Goal: Contribute content: Add original content to the website for others to see

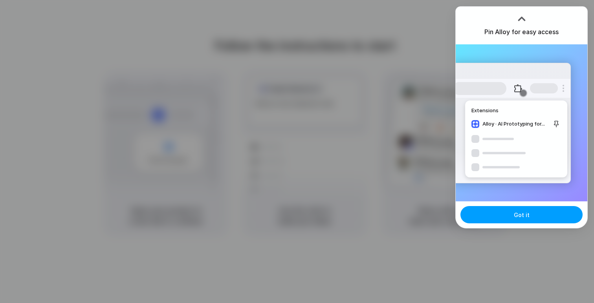
click at [498, 214] on button "Got it" at bounding box center [521, 214] width 122 height 17
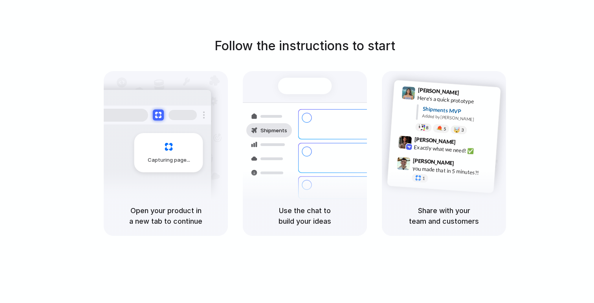
click at [178, 212] on h5 "Open your product in a new tab to continue" at bounding box center [165, 215] width 105 height 21
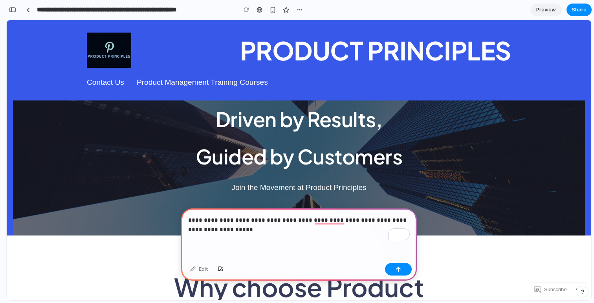
click at [352, 220] on p "**********" at bounding box center [299, 225] width 222 height 19
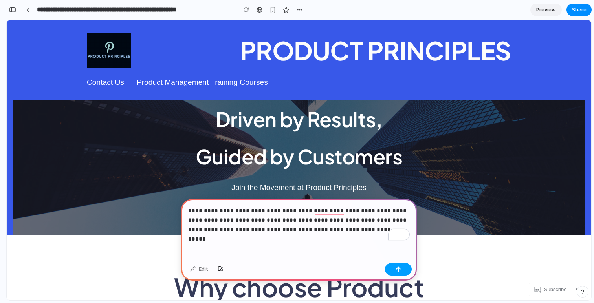
click at [393, 269] on button "button" at bounding box center [398, 269] width 27 height 13
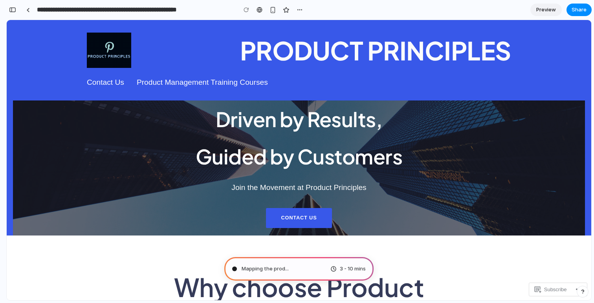
type input "**********"
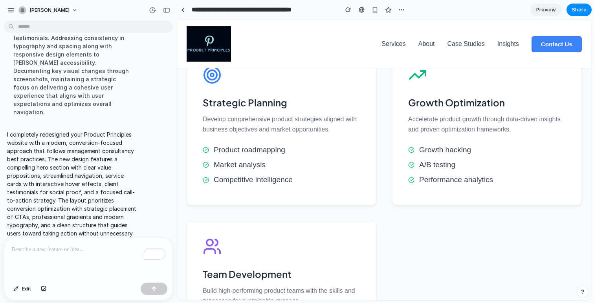
scroll to position [408, 0]
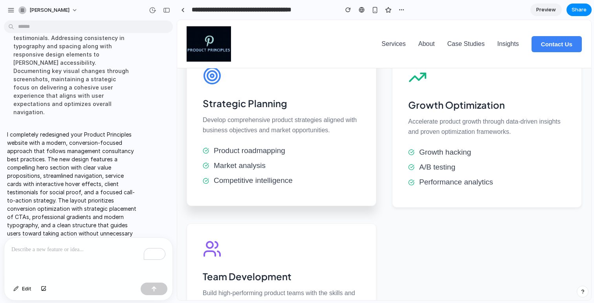
click at [299, 133] on p "Develop comprehensive product strategies aligned with business objectives and m…" at bounding box center [282, 125] width 158 height 20
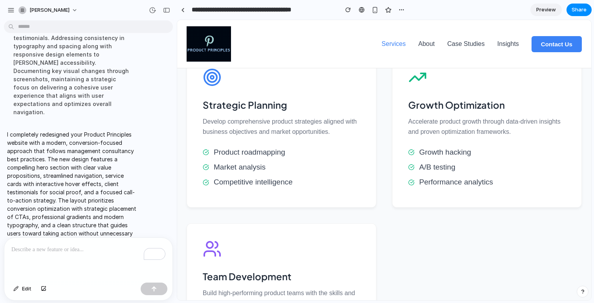
click at [387, 42] on link "Services" at bounding box center [393, 44] width 24 height 10
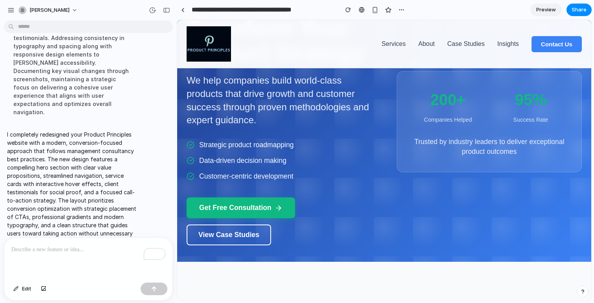
scroll to position [37, 0]
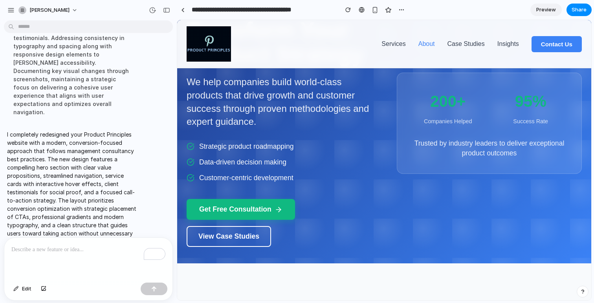
click at [418, 46] on link "About" at bounding box center [426, 44] width 16 height 10
click at [467, 46] on link "Case Studies" at bounding box center [465, 44] width 37 height 10
click at [507, 46] on link "Insights" at bounding box center [508, 44] width 22 height 10
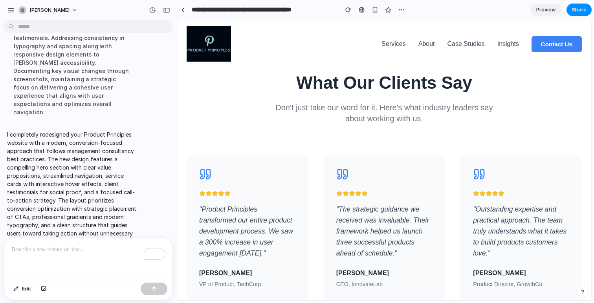
scroll to position [1016, 0]
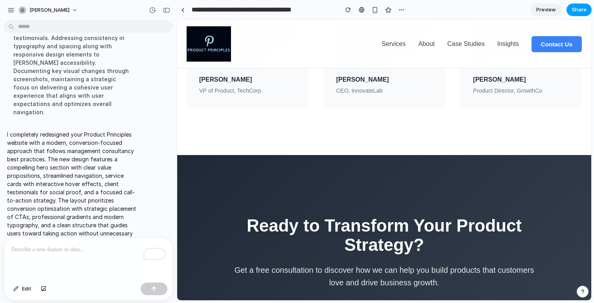
click at [584, 11] on span "Share" at bounding box center [579, 10] width 15 height 8
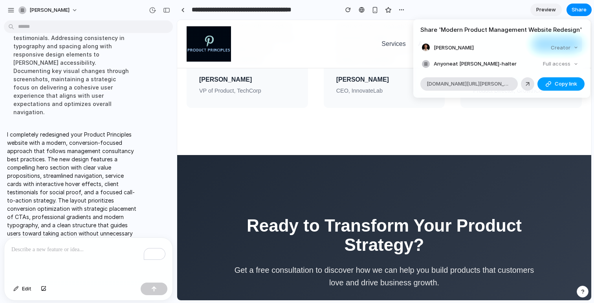
click at [560, 84] on span "Copy link" at bounding box center [566, 84] width 22 height 8
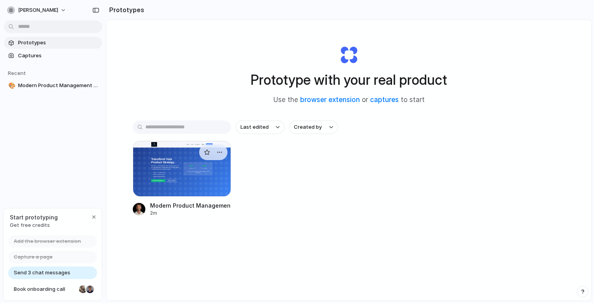
click at [203, 193] on div at bounding box center [182, 169] width 98 height 56
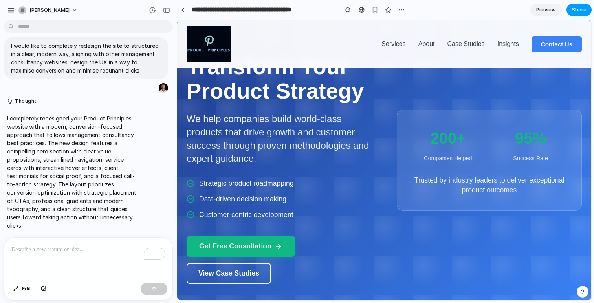
click at [582, 9] on span "Share" at bounding box center [579, 10] width 15 height 8
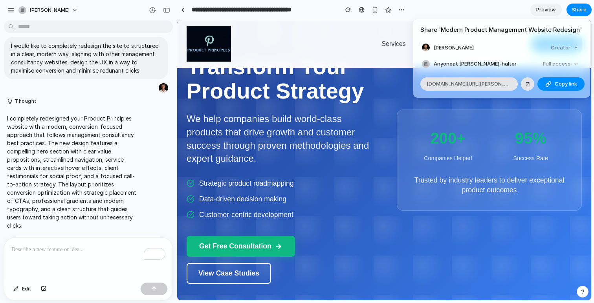
click at [304, 49] on div "Share ' Modern Product Management Website Redesign ' [PERSON_NAME] Creator Anyo…" at bounding box center [297, 151] width 594 height 303
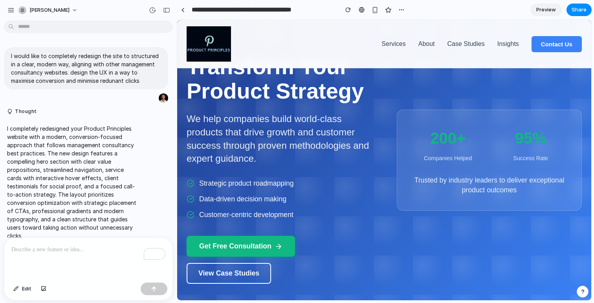
scroll to position [11, 0]
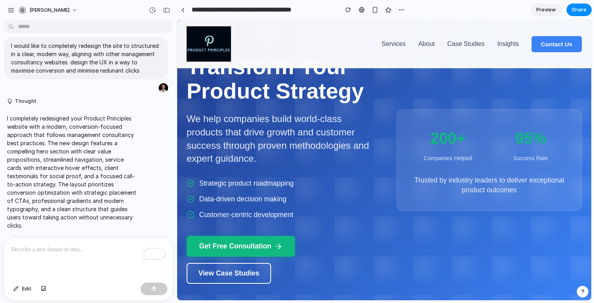
click at [81, 254] on p "To enrich screen reader interactions, please activate Accessibility in Grammarl…" at bounding box center [88, 249] width 154 height 9
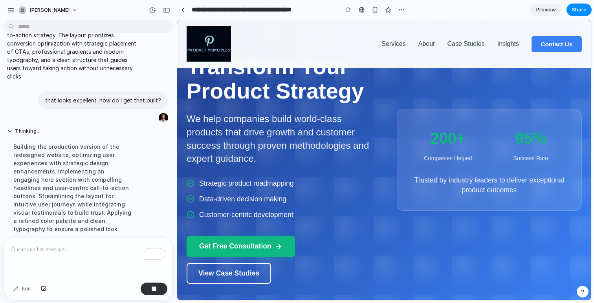
scroll to position [168, 0]
